Goal: Use online tool/utility: Utilize a website feature to perform a specific function

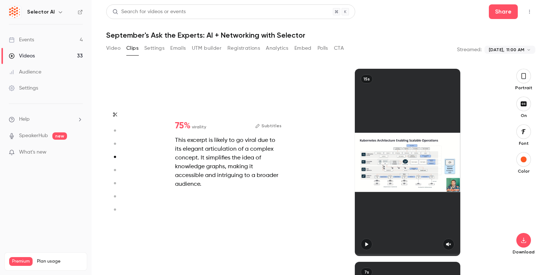
type input "*"
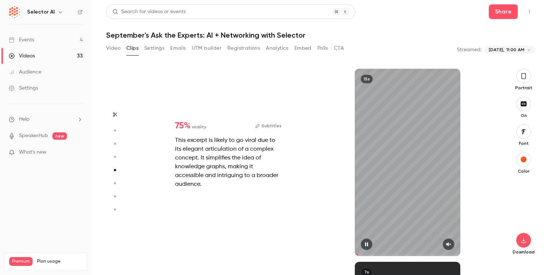
click at [448, 248] on button "button" at bounding box center [449, 245] width 12 height 12
type input "*"
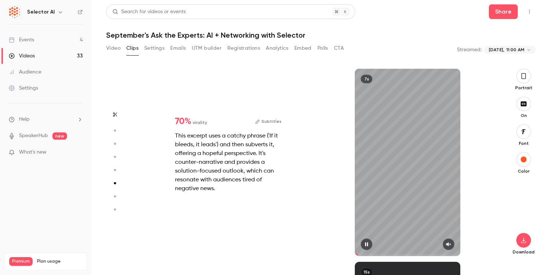
scroll to position [967, 0]
click at [448, 246] on icon "button" at bounding box center [448, 245] width 5 height 4
drag, startPoint x: 392, startPoint y: 254, endPoint x: 316, endPoint y: 253, distance: 76.2
click at [316, 253] on div "70 % virality Subtitles This excerpt uses a catchy phrase ('If it bleeds, it le…" at bounding box center [317, 163] width 359 height 188
type input "*"
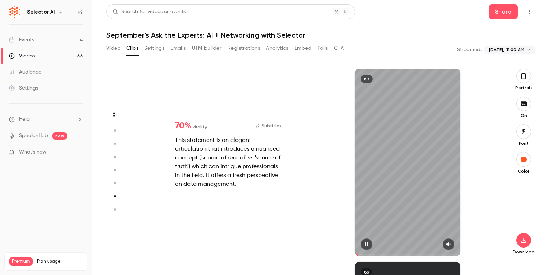
scroll to position [1160, 0]
click at [450, 246] on icon "button" at bounding box center [449, 244] width 6 height 5
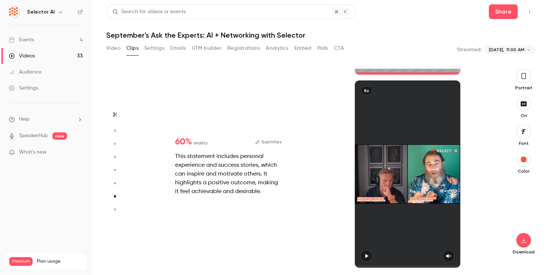
type input "*"
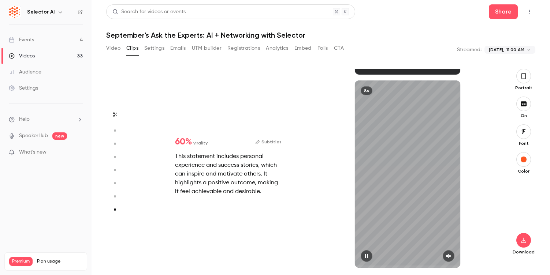
scroll to position [1342, 0]
click at [453, 255] on button "button" at bounding box center [449, 257] width 12 height 12
type input "*"
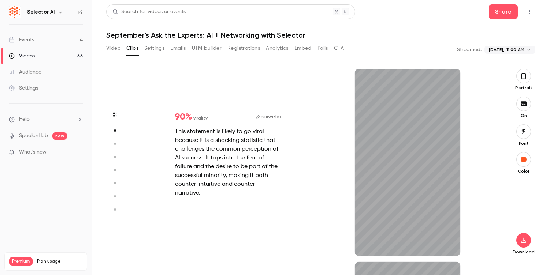
click at [115, 114] on icon "button" at bounding box center [115, 114] width 6 height 5
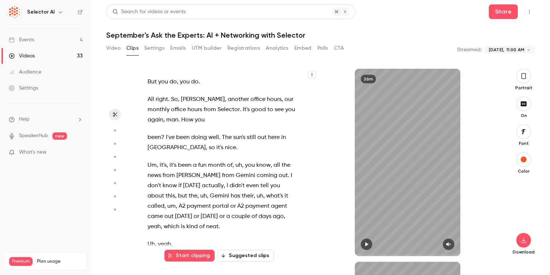
type input "*"
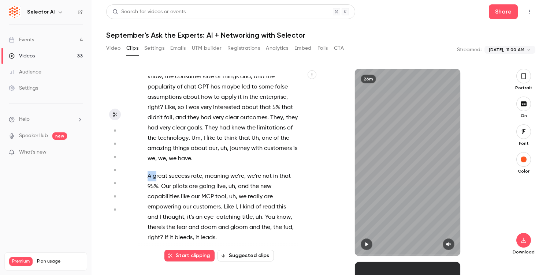
drag, startPoint x: 149, startPoint y: 133, endPoint x: 155, endPoint y: 138, distance: 8.3
click at [155, 171] on p "A great success rate , meaning we're , we're not in that 95% . Our pilots are g…" at bounding box center [223, 207] width 150 height 72
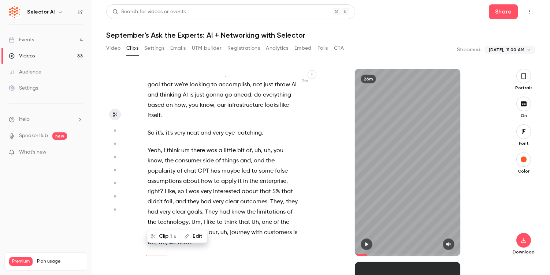
click at [148, 146] on span "Yeah" at bounding box center [154, 151] width 13 height 10
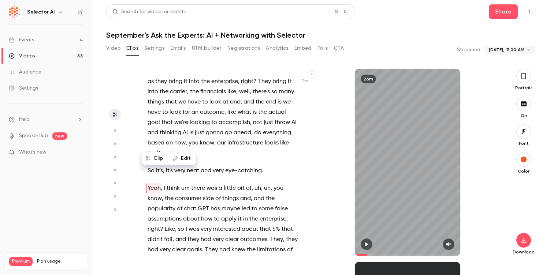
scroll to position [524, 0]
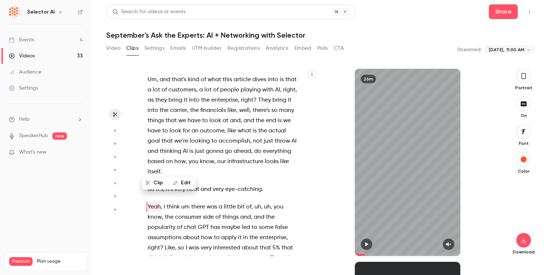
click at [366, 242] on icon "button" at bounding box center [367, 244] width 6 height 5
click at [448, 247] on icon "button" at bounding box center [449, 244] width 6 height 5
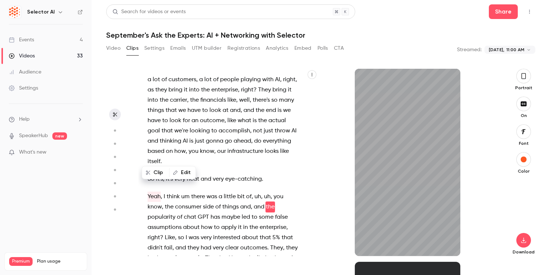
scroll to position [544, 0]
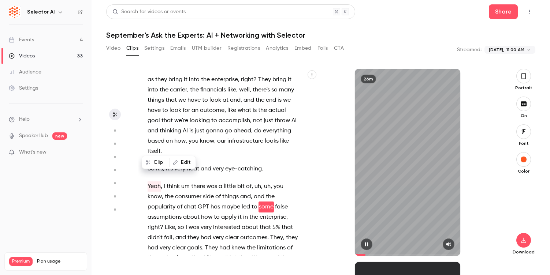
click at [365, 249] on span at bounding box center [407, 255] width 105 height 12
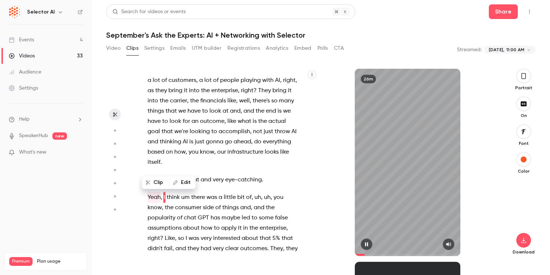
scroll to position [524, 0]
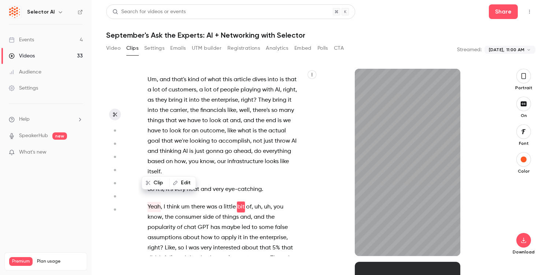
click at [271, 253] on span "They" at bounding box center [276, 258] width 13 height 10
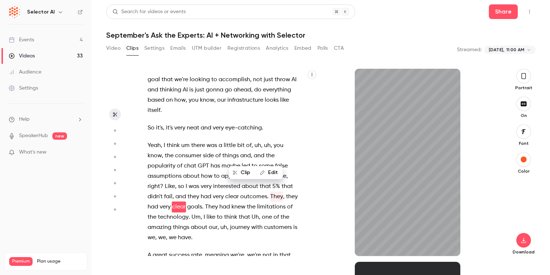
click at [204, 212] on span "I" at bounding box center [204, 217] width 1 height 10
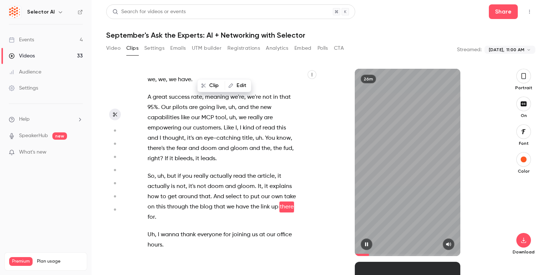
scroll to position [754, 0]
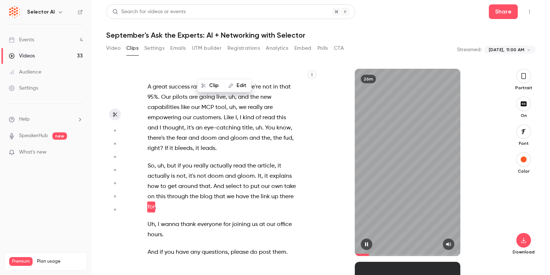
click at [367, 245] on icon "button" at bounding box center [367, 244] width 6 height 5
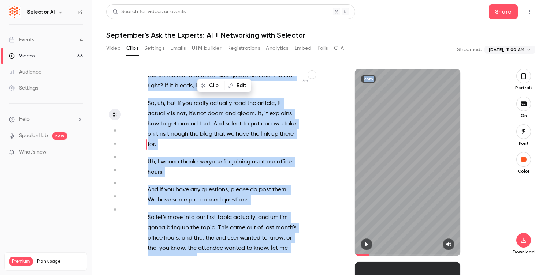
scroll to position [865, 0]
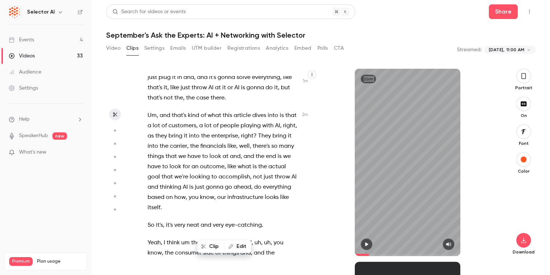
drag, startPoint x: 201, startPoint y: 106, endPoint x: 169, endPoint y: 270, distance: 166.9
click at [169, 270] on div "But you do , you do . All right . So , [GEOGRAPHIC_DATA] , another office hours…" at bounding box center [317, 172] width 359 height 207
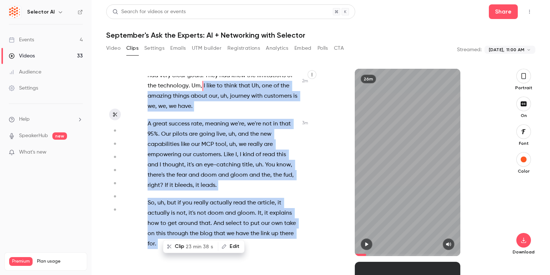
scroll to position [673, 0]
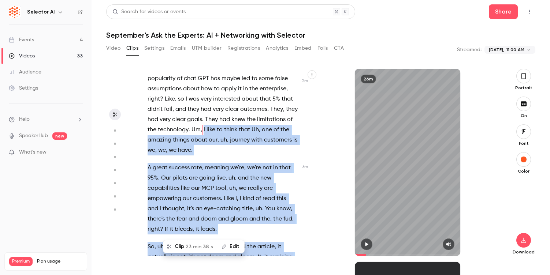
click at [214, 225] on span "leads" at bounding box center [208, 230] width 15 height 10
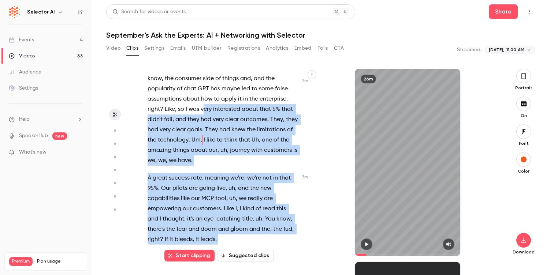
scroll to position [627, 0]
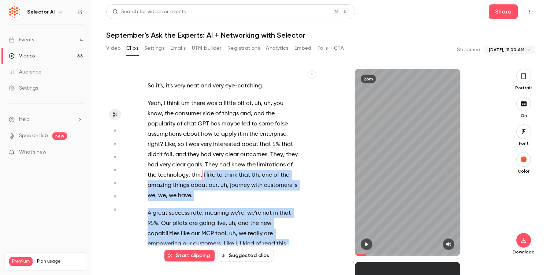
drag, startPoint x: 161, startPoint y: 223, endPoint x: 203, endPoint y: 134, distance: 98.5
click at [203, 134] on div "But you do , you do . All right . So , [GEOGRAPHIC_DATA] , another office hours…" at bounding box center [226, 166] width 176 height 180
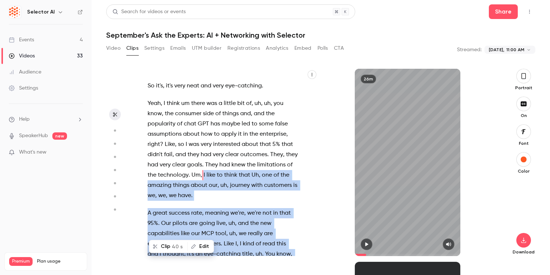
click at [172, 248] on span "40 s" at bounding box center [177, 247] width 11 height 8
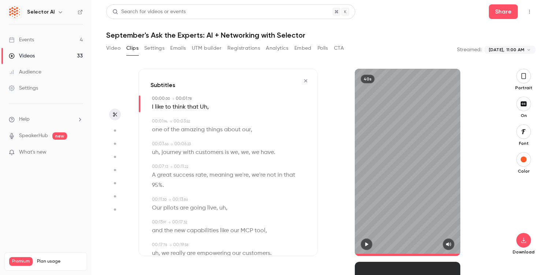
type input "*"
click at [208, 110] on span "," at bounding box center [207, 107] width 1 height 10
click at [203, 106] on span "Uh" at bounding box center [203, 107] width 7 height 10
click at [204, 120] on button "Edit" at bounding box center [200, 121] width 25 height 12
click at [244, 124] on button "Replace" at bounding box center [237, 123] width 33 height 15
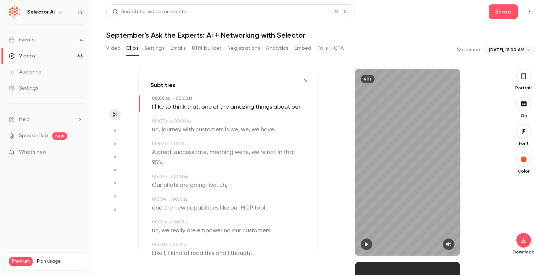
click at [159, 129] on span "," at bounding box center [159, 130] width 1 height 10
type input "***"
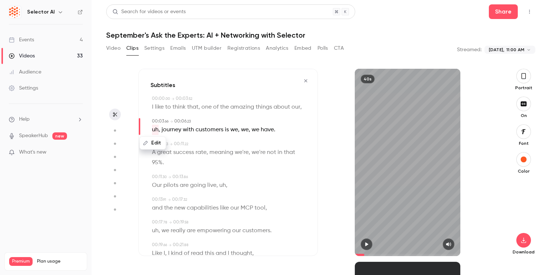
click at [159, 144] on button "Edit" at bounding box center [152, 143] width 25 height 12
click at [230, 148] on button "Replace" at bounding box center [224, 145] width 33 height 15
click at [220, 185] on span "uh" at bounding box center [222, 186] width 7 height 10
type input "****"
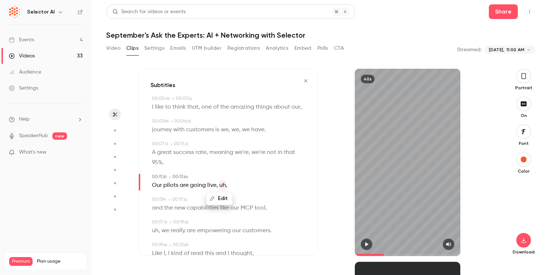
click at [220, 203] on button "Edit" at bounding box center [219, 199] width 25 height 12
click at [265, 199] on button "Replace" at bounding box center [256, 201] width 33 height 15
click at [152, 230] on span "uh" at bounding box center [155, 231] width 7 height 10
type input "****"
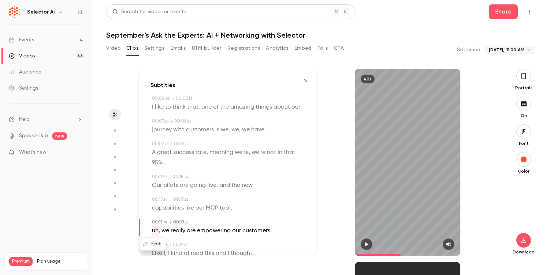
click at [154, 246] on button "Edit" at bounding box center [152, 244] width 25 height 12
click at [226, 215] on button "Replace" at bounding box center [224, 215] width 33 height 15
click at [231, 129] on span at bounding box center [230, 130] width 1 height 6
type input "***"
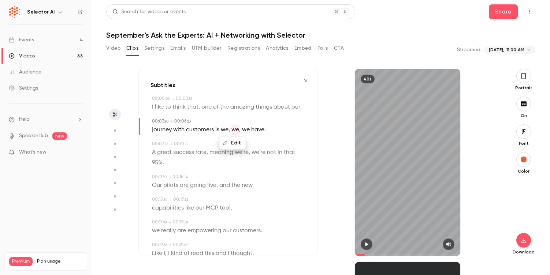
click at [248, 129] on span "we" at bounding box center [246, 130] width 8 height 10
drag, startPoint x: 249, startPoint y: 130, endPoint x: 223, endPoint y: 130, distance: 26.0
click at [223, 130] on p "journey with customers is we , we , we have ." at bounding box center [209, 130] width 114 height 10
click at [245, 141] on button "Edit" at bounding box center [243, 143] width 25 height 12
type input "**"
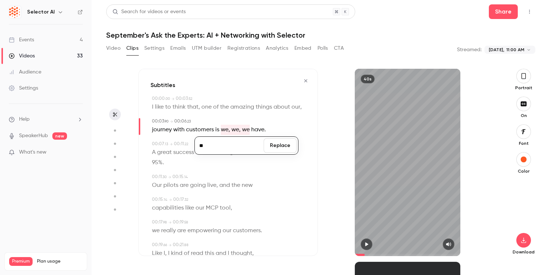
click at [286, 140] on button "Replace" at bounding box center [280, 145] width 33 height 15
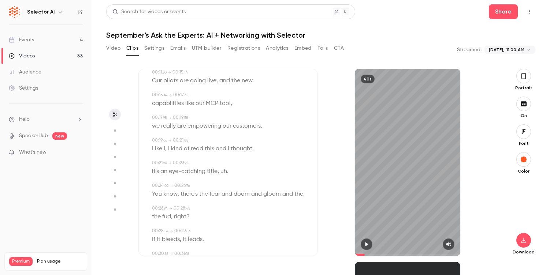
scroll to position [107, 0]
click at [225, 170] on span "uh" at bounding box center [224, 170] width 7 height 10
type input "****"
click at [223, 183] on button "Edit" at bounding box center [220, 183] width 25 height 12
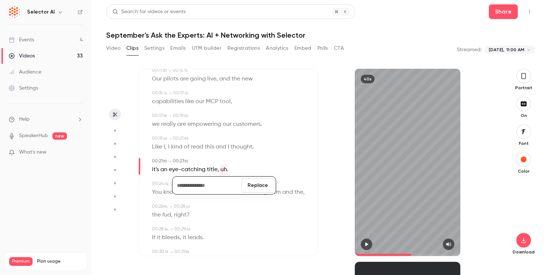
click at [259, 184] on button "Replace" at bounding box center [257, 185] width 33 height 15
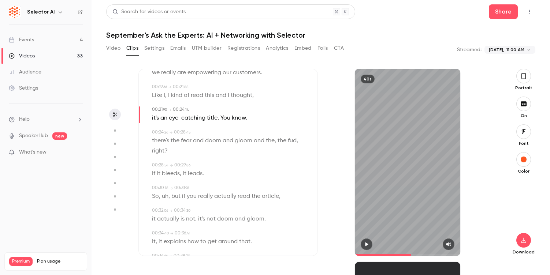
scroll to position [160, 0]
click at [165, 195] on span "uh" at bounding box center [165, 195] width 7 height 10
type input "****"
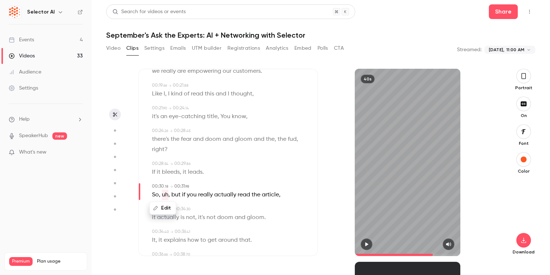
click at [166, 210] on button "Edit" at bounding box center [162, 209] width 25 height 12
click at [234, 209] on button "Replace" at bounding box center [224, 211] width 33 height 15
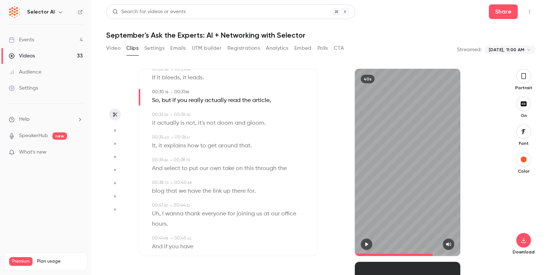
scroll to position [262, 0]
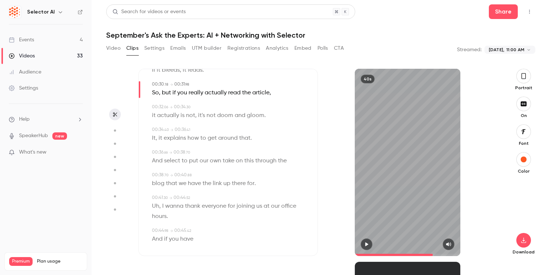
click at [157, 208] on span "Uh" at bounding box center [155, 206] width 7 height 10
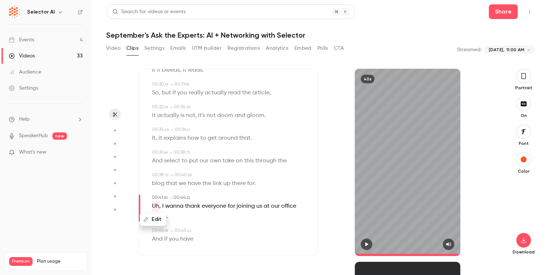
click at [155, 204] on span "Uh" at bounding box center [155, 206] width 7 height 10
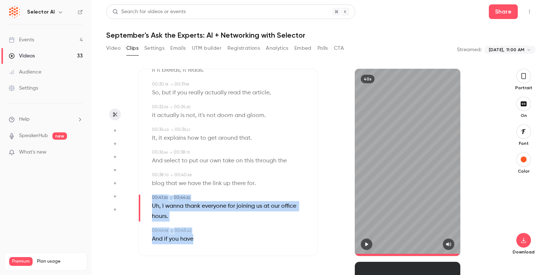
drag, startPoint x: 151, startPoint y: 195, endPoint x: 207, endPoint y: 237, distance: 69.3
click at [207, 237] on div "00:00 . 00 → 00:03 . 52 I like to think that , one of the amazing things about …" at bounding box center [228, 42] width 155 height 417
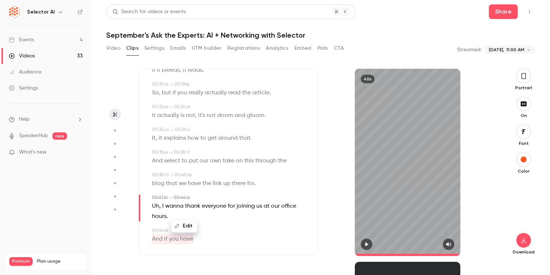
click at [184, 225] on button "Edit" at bounding box center [184, 227] width 25 height 12
type input "****"
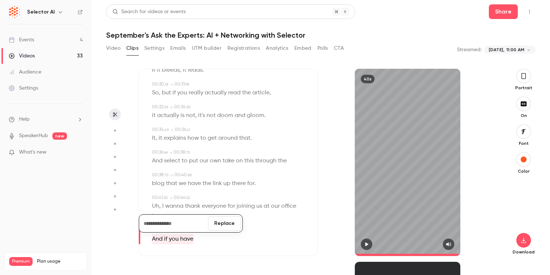
click at [229, 223] on button "Replace" at bounding box center [224, 223] width 33 height 15
type input "****"
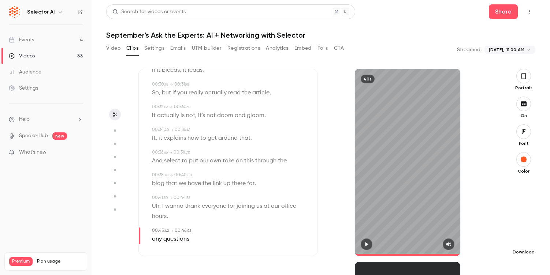
click at [519, 237] on button "button" at bounding box center [523, 240] width 15 height 15
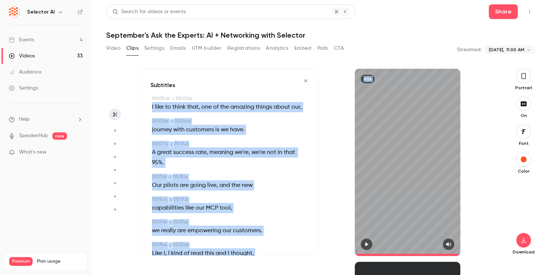
scroll to position [268, 0]
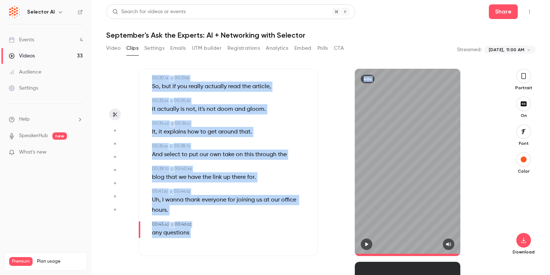
drag, startPoint x: 175, startPoint y: 117, endPoint x: 242, endPoint y: 275, distance: 171.7
click at [242, 275] on html "**********" at bounding box center [275, 137] width 550 height 275
copy div "L ipsu do sitam cons , adi el sed doeiusm tempor incid utl , 39:47 . 83 → 63:95…"
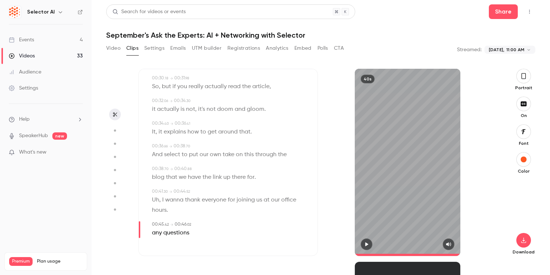
click at [116, 113] on icon "button" at bounding box center [115, 114] width 6 height 5
